Goal: Find specific page/section: Find specific page/section

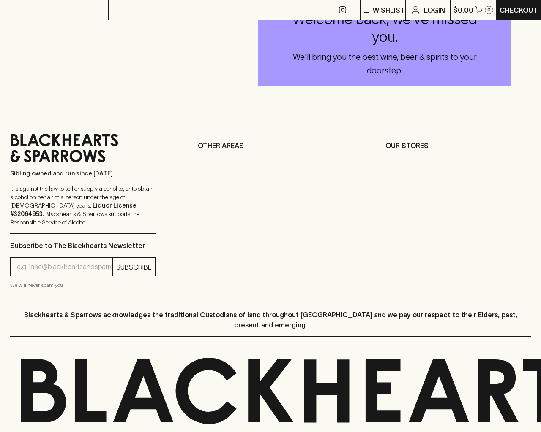
scroll to position [278, 0]
type input "[EMAIL_ADDRESS]"
type input "1"
type input "e"
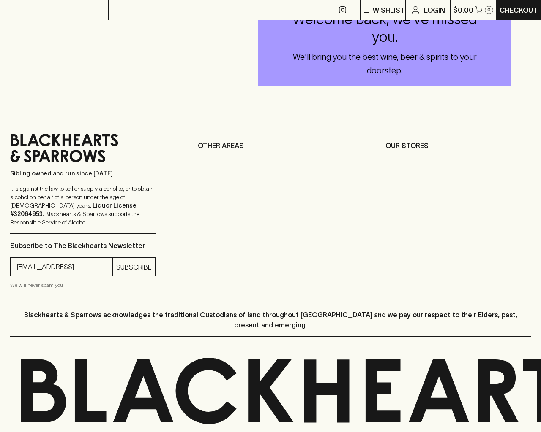
type input "Elderton E Series Chardonnay 2023"
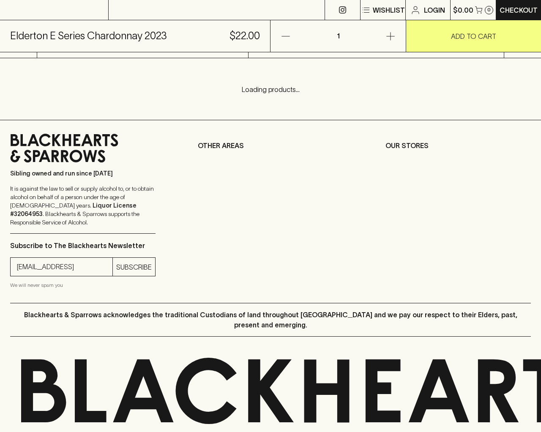
scroll to position [341, 0]
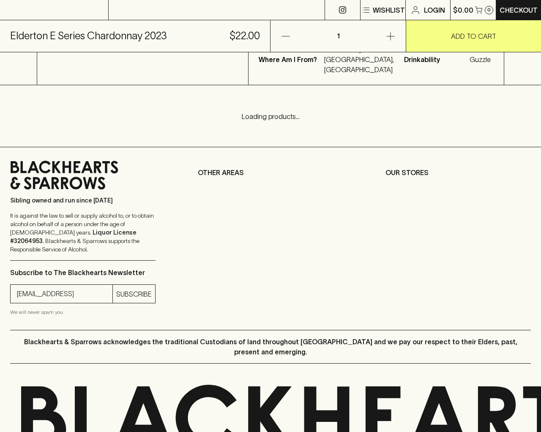
type input "[EMAIL_ADDRESS]"
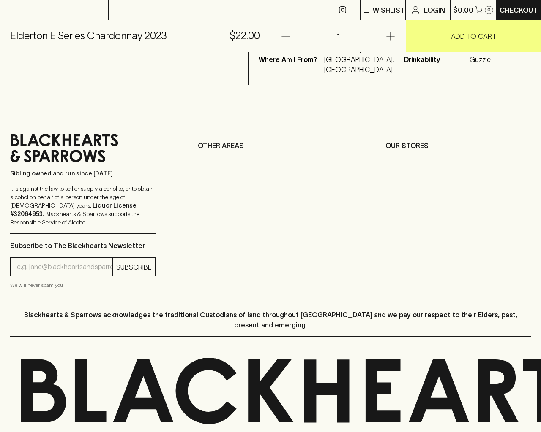
type input "e"
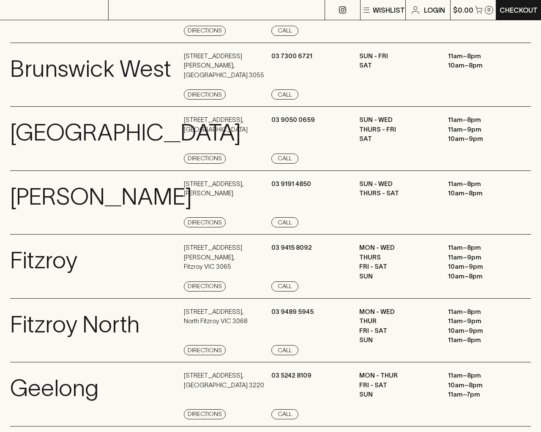
scroll to position [965, 0]
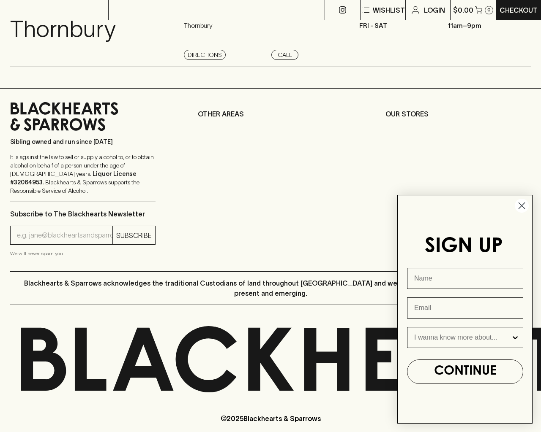
type input "e"
type input "[EMAIL_ADDRESS]"
type input "e"
